Goal: Answer question/provide support: Share knowledge or assist other users

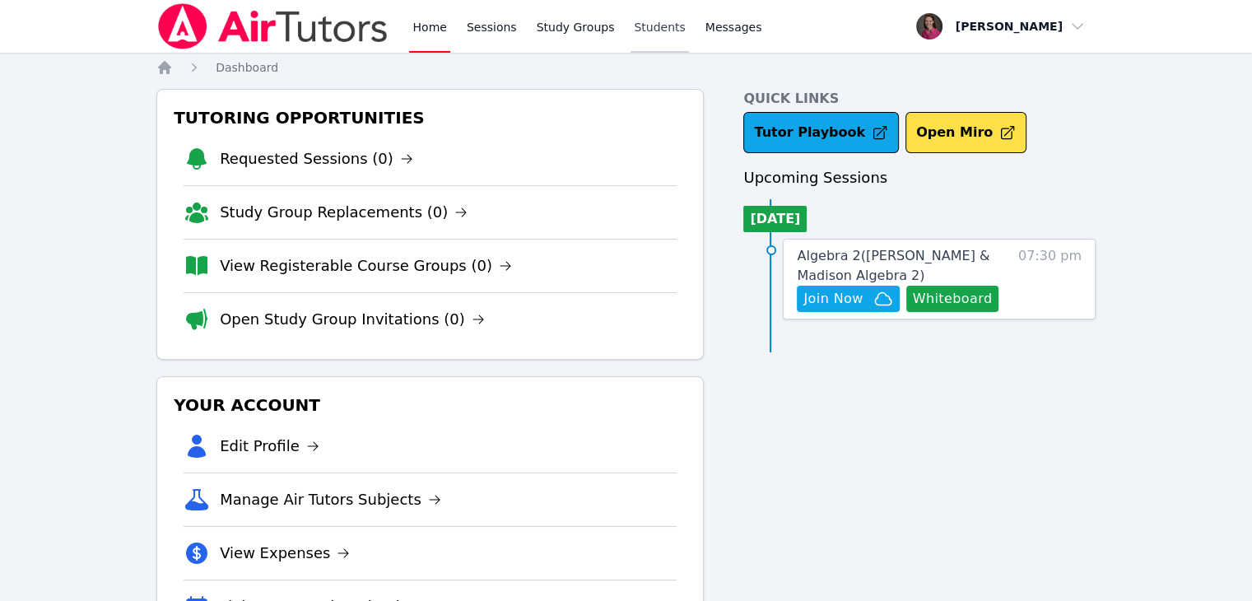
click at [647, 19] on link "Students" at bounding box center [660, 26] width 58 height 53
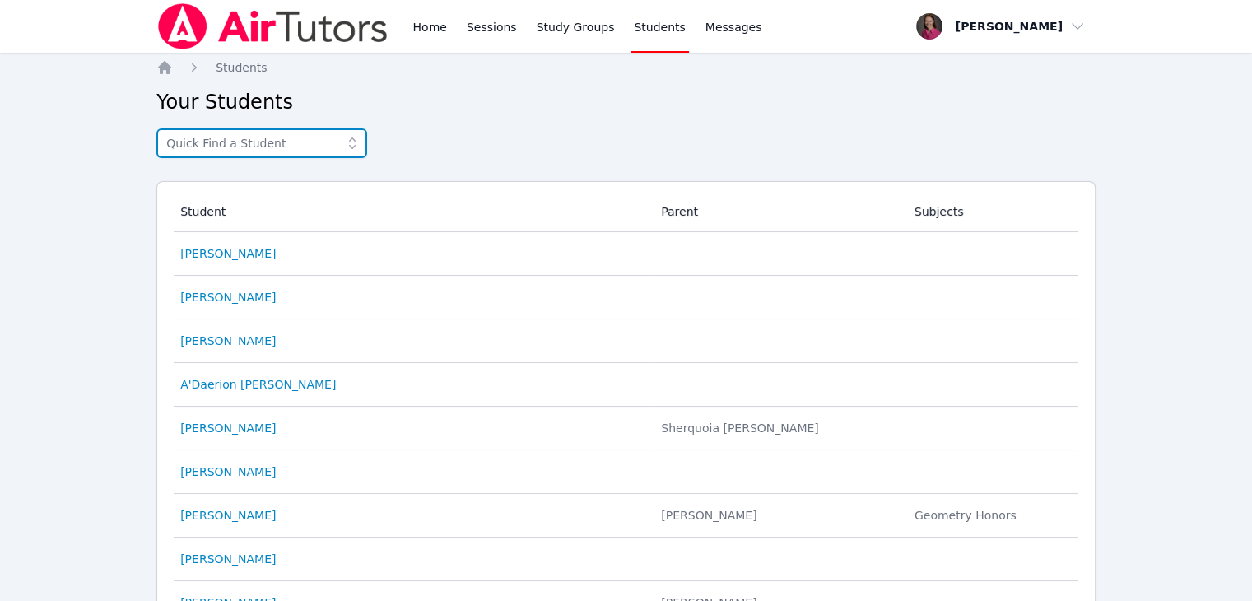
click at [198, 145] on input "text" at bounding box center [261, 143] width 211 height 30
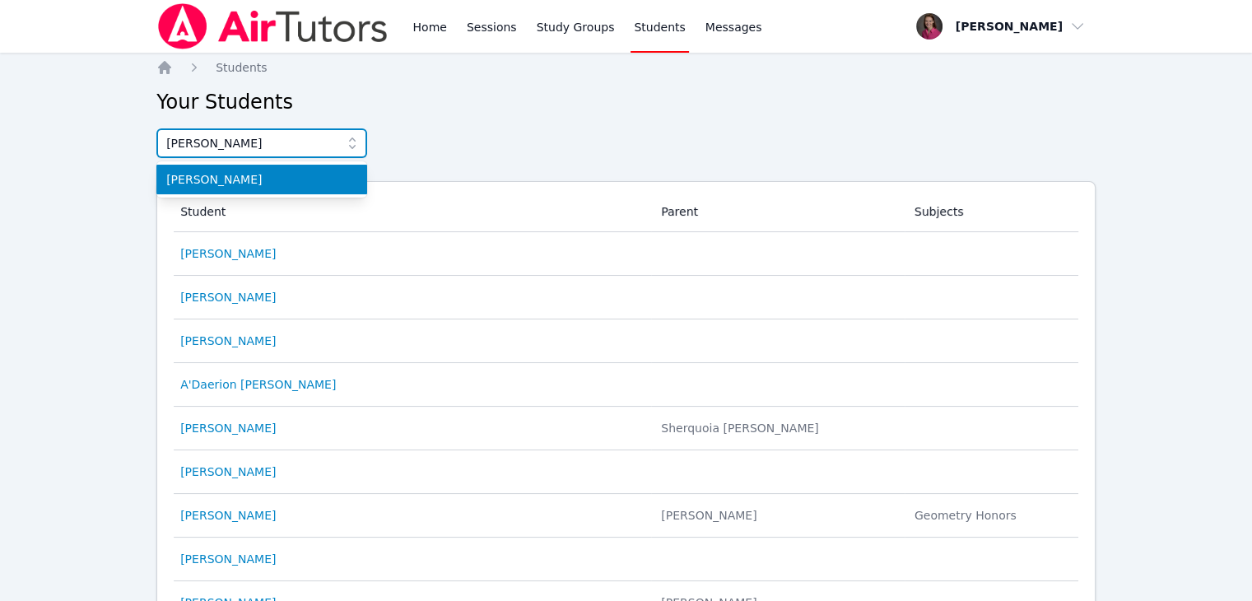
type input "[PERSON_NAME]"
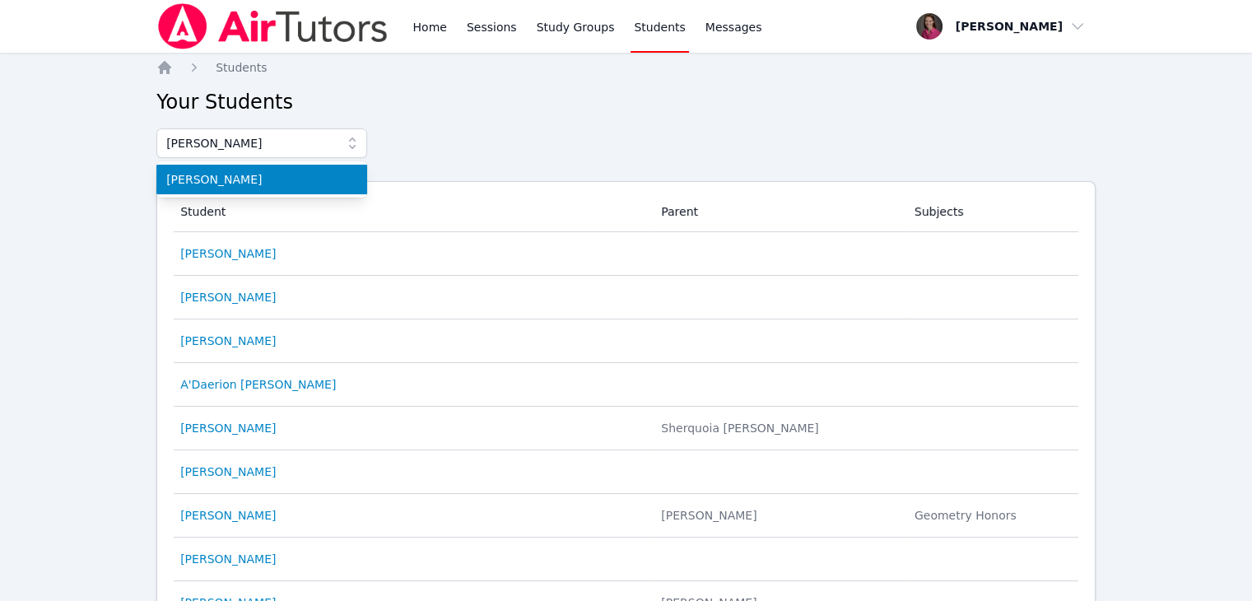
click at [224, 179] on span "[PERSON_NAME]" at bounding box center [261, 179] width 191 height 16
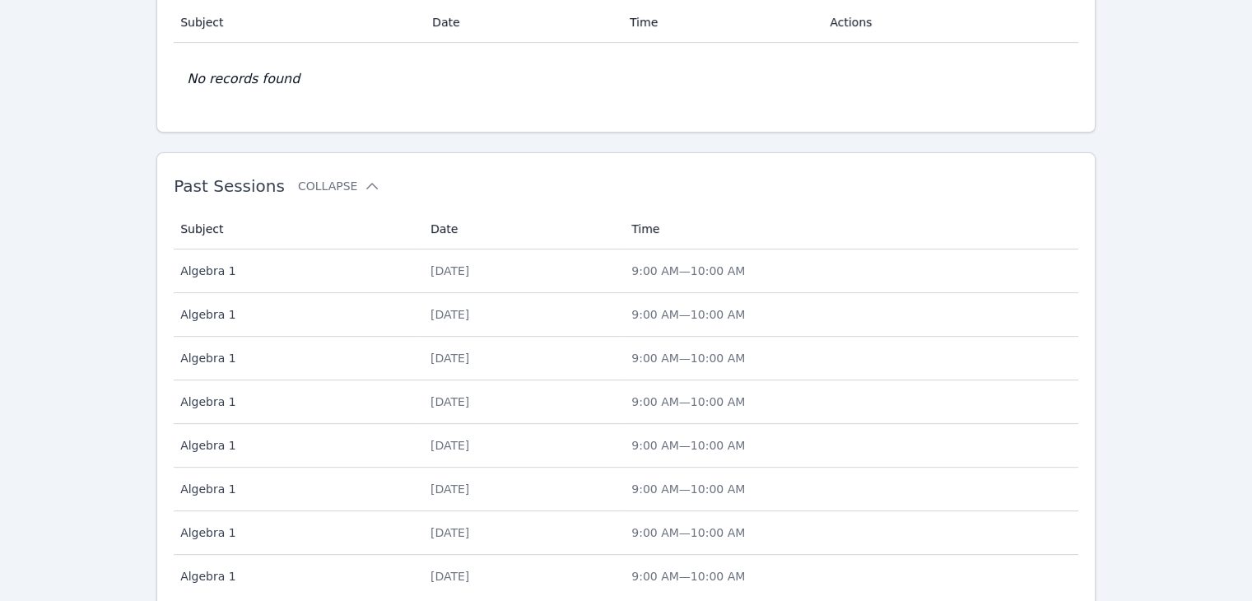
scroll to position [613, 0]
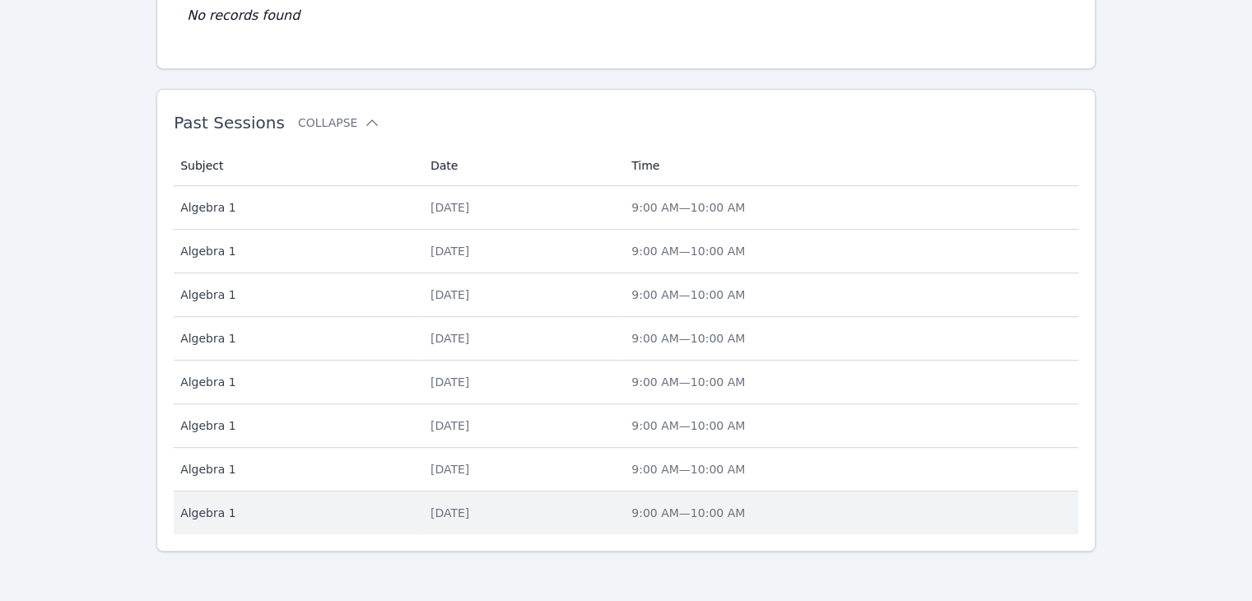
click at [234, 511] on span "Algebra 1" at bounding box center [295, 513] width 231 height 16
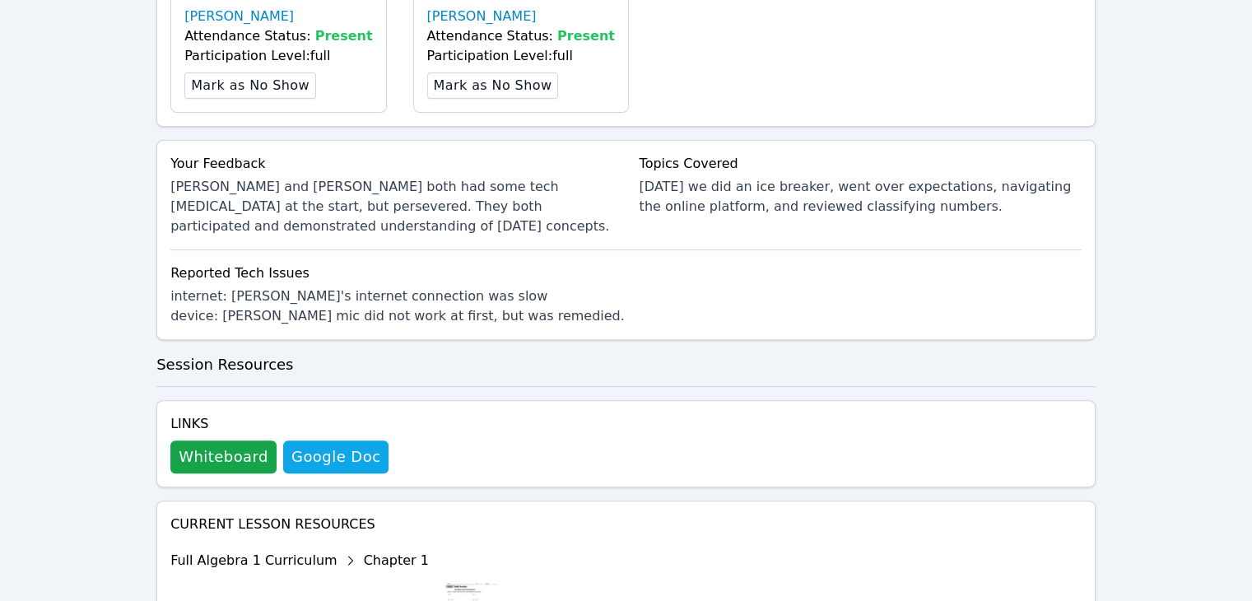
scroll to position [537, 0]
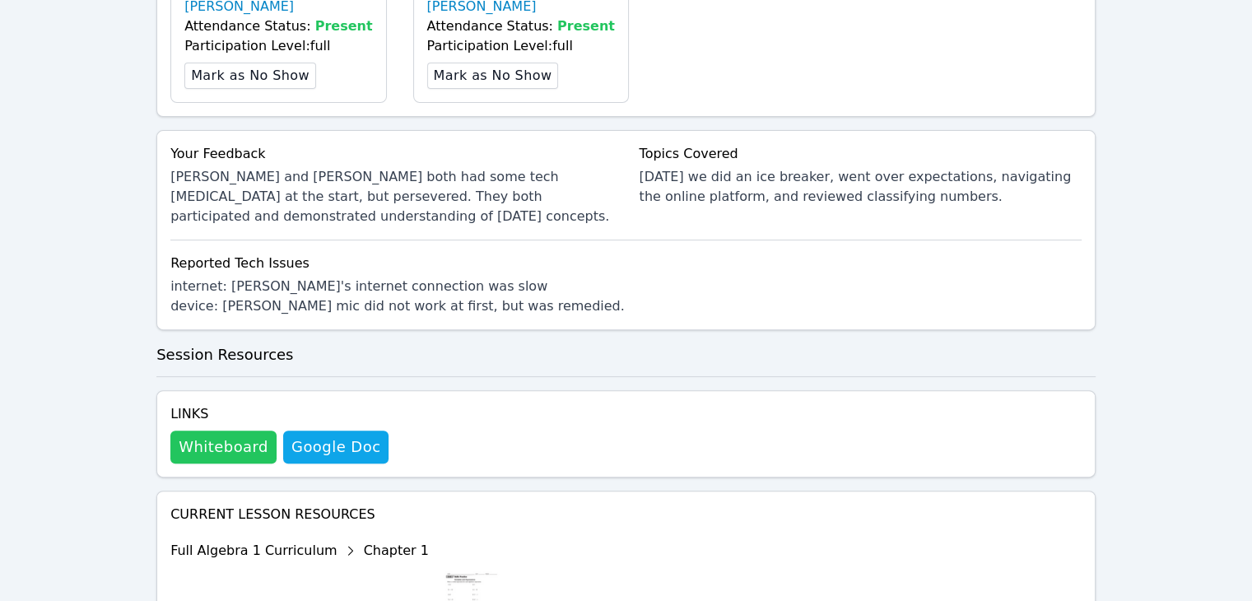
click at [224, 445] on button "Whiteboard" at bounding box center [223, 447] width 106 height 33
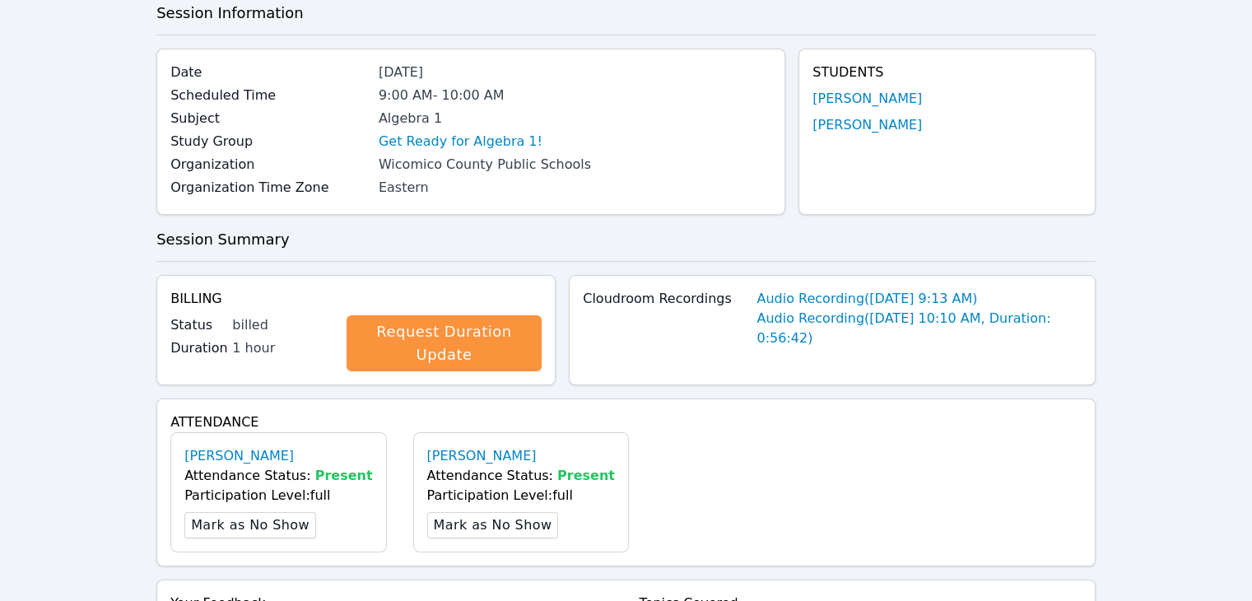
scroll to position [0, 0]
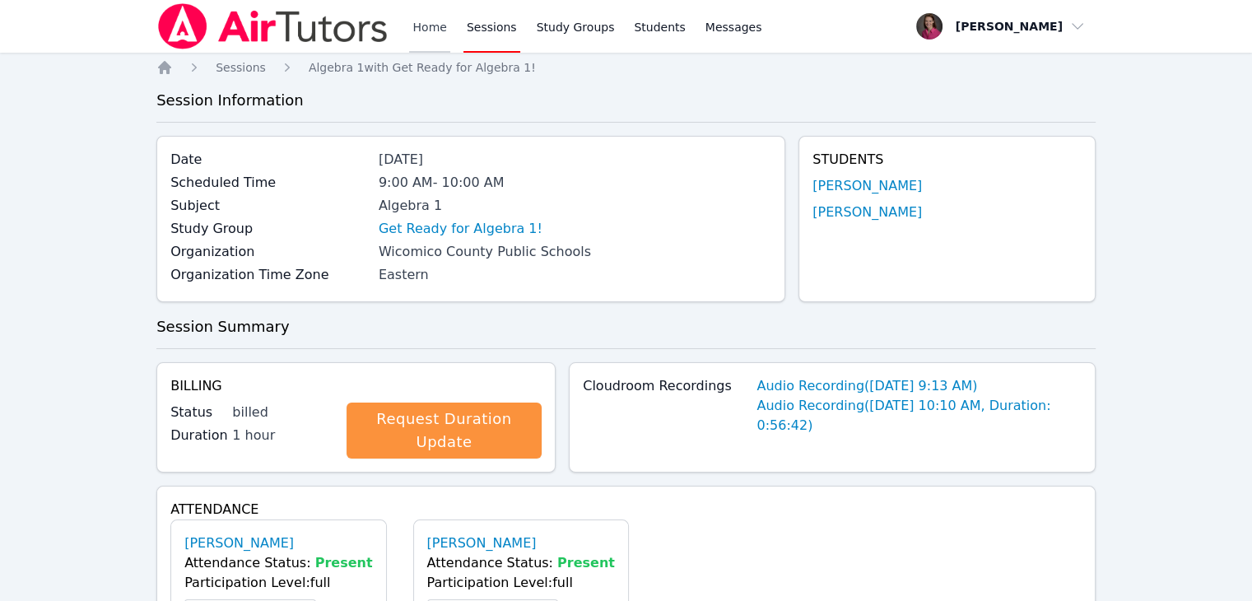
click at [424, 35] on link "Home" at bounding box center [429, 26] width 40 height 53
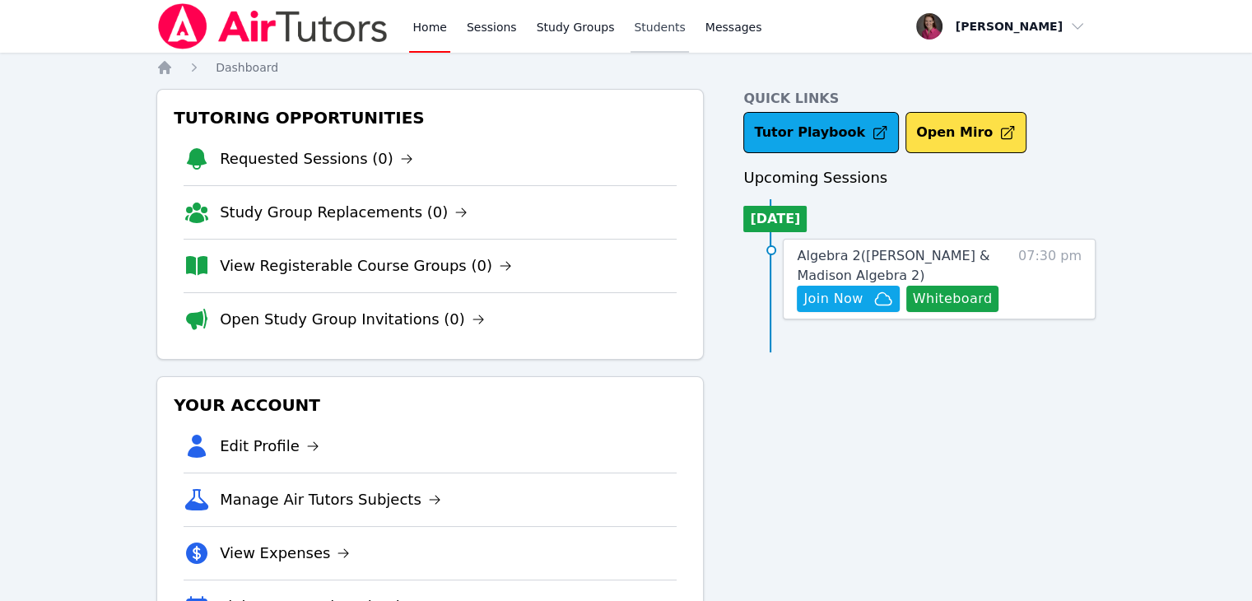
click at [655, 27] on link "Students" at bounding box center [660, 26] width 58 height 53
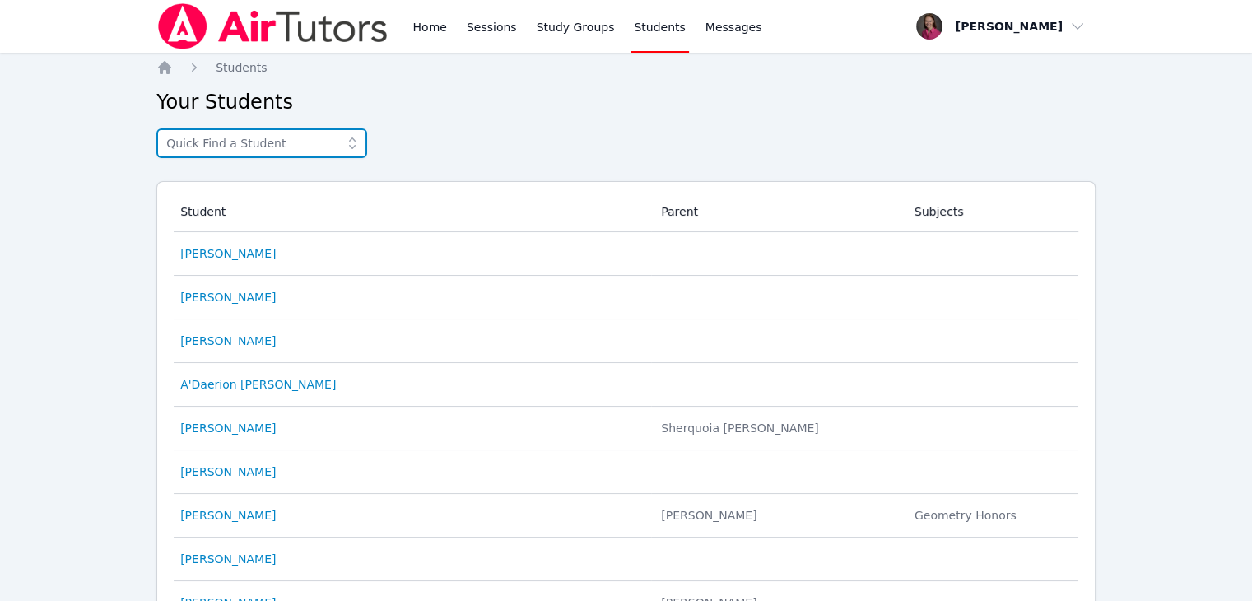
click at [208, 147] on input "text" at bounding box center [261, 143] width 211 height 30
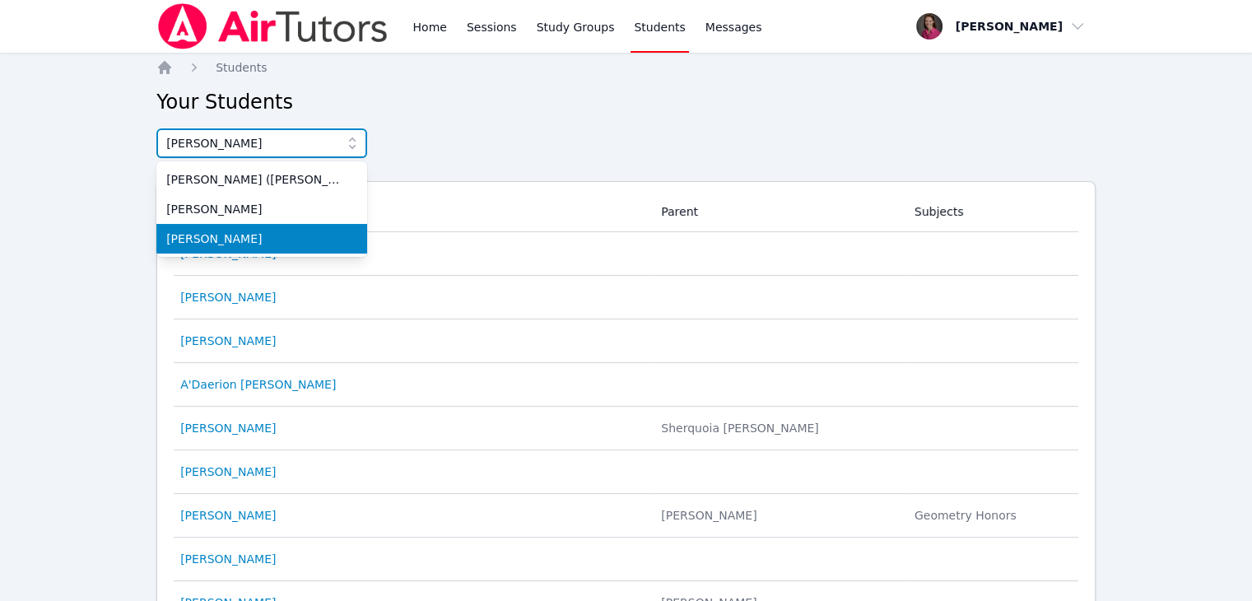
type input "[PERSON_NAME]"
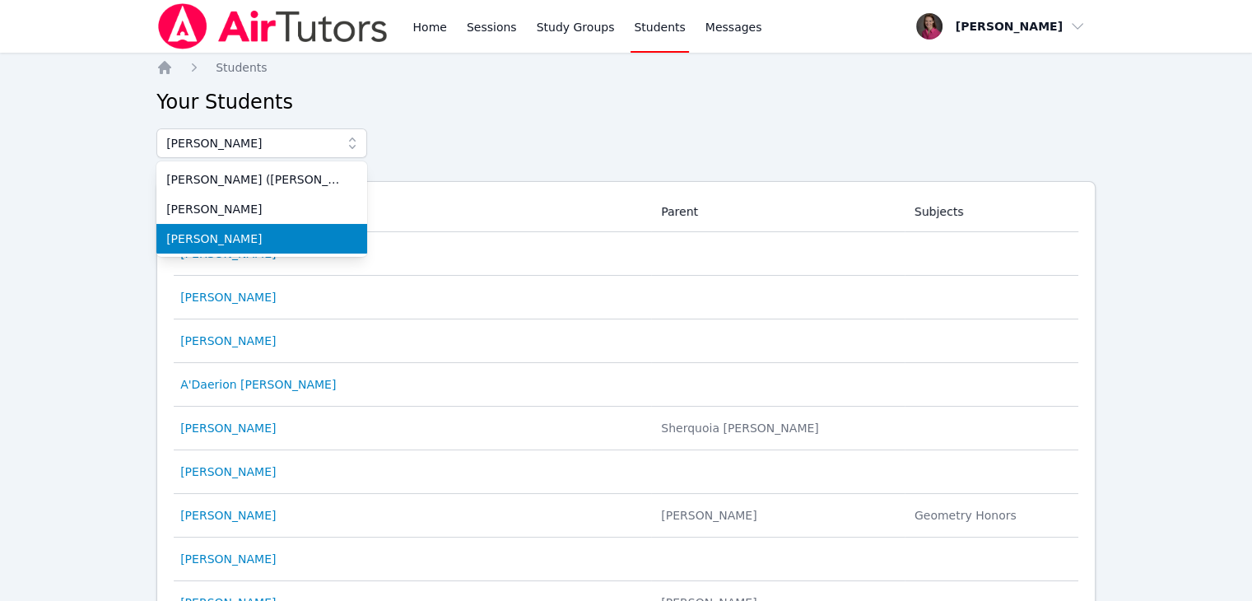
click at [219, 239] on span "[PERSON_NAME]" at bounding box center [261, 239] width 191 height 16
